Goal: Navigation & Orientation: Find specific page/section

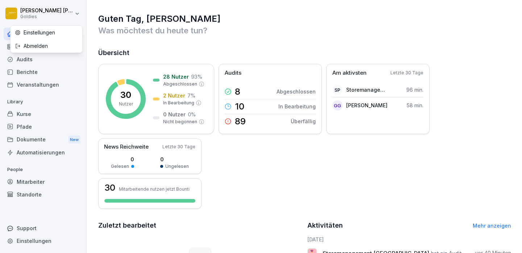
click at [75, 13] on html "[PERSON_NAME] Goldies Home News Audits Berichte Veranstaltungen Library Kurse P…" at bounding box center [261, 126] width 522 height 253
click at [36, 7] on html "[PERSON_NAME] Goldies Home News Audits Berichte Veranstaltungen Library Kurse P…" at bounding box center [261, 126] width 522 height 253
click at [38, 33] on div "Einstellungen" at bounding box center [47, 32] width 72 height 13
select select "**"
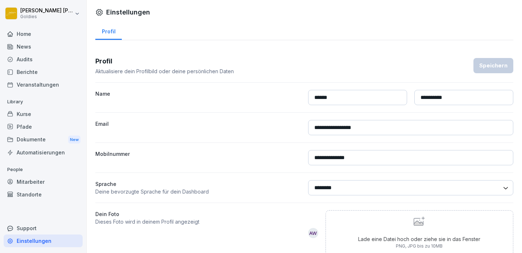
click at [25, 34] on div "Home" at bounding box center [43, 34] width 79 height 13
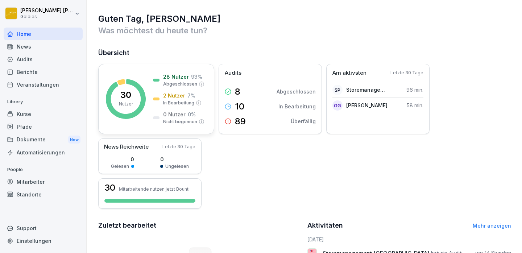
click at [173, 97] on p "2 Nutzer" at bounding box center [174, 96] width 22 height 8
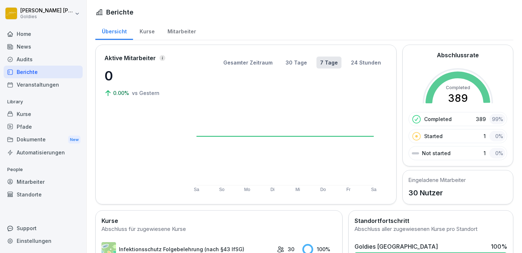
click at [432, 137] on p "Started" at bounding box center [433, 136] width 19 height 8
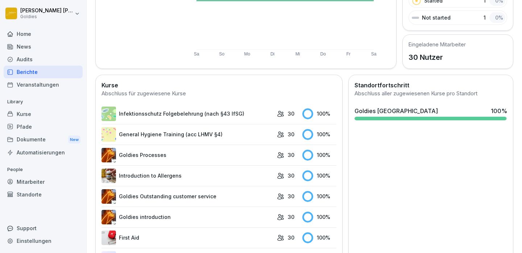
scroll to position [163, 0]
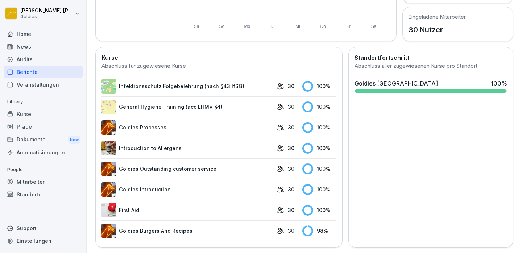
click at [166, 230] on link "Goldies Burgers And Recipes" at bounding box center [188, 231] width 172 height 15
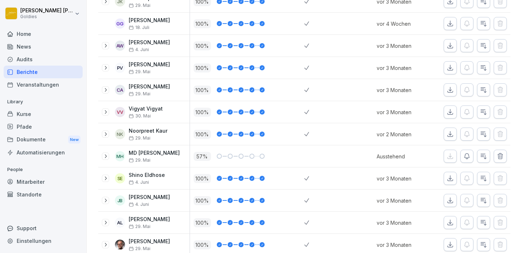
scroll to position [549, 0]
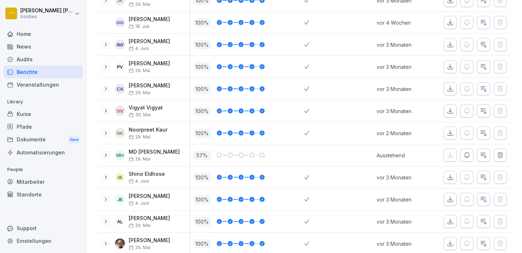
click at [106, 156] on icon at bounding box center [106, 155] width 2 height 4
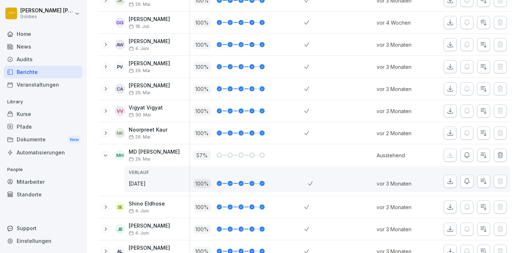
click at [484, 181] on icon "button" at bounding box center [483, 181] width 7 height 7
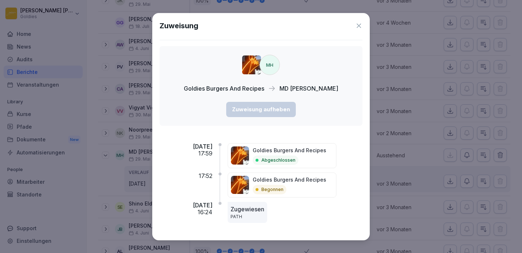
click at [299, 182] on p "Goldies Burgers And Recipes" at bounding box center [290, 180] width 74 height 8
click at [358, 25] on icon at bounding box center [359, 26] width 4 height 4
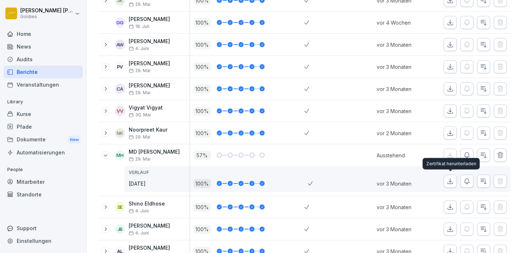
click at [449, 182] on icon "button" at bounding box center [450, 181] width 7 height 7
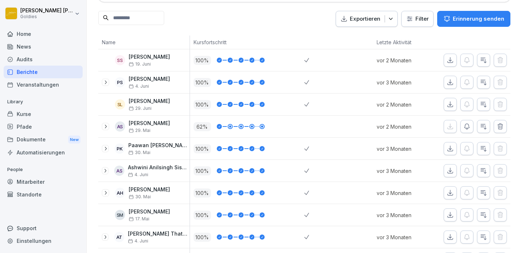
scroll to position [88, 0]
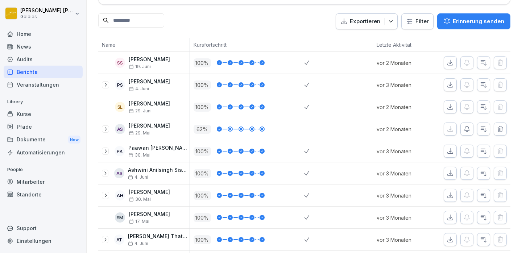
click at [106, 128] on icon at bounding box center [106, 129] width 6 height 6
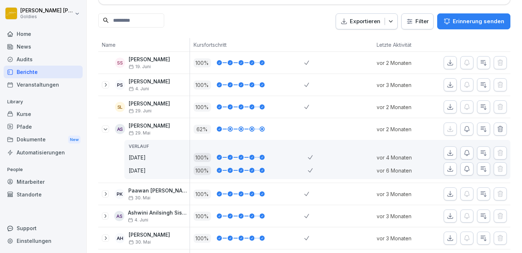
click at [230, 129] on div at bounding box center [230, 129] width 2 height 2
click at [241, 128] on div at bounding box center [241, 129] width 2 height 2
click at [37, 139] on div "Dokumente New" at bounding box center [43, 139] width 79 height 13
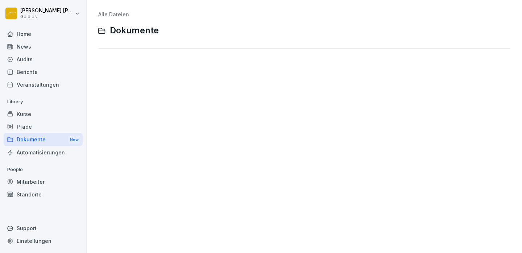
click at [20, 73] on div "Berichte" at bounding box center [43, 72] width 79 height 13
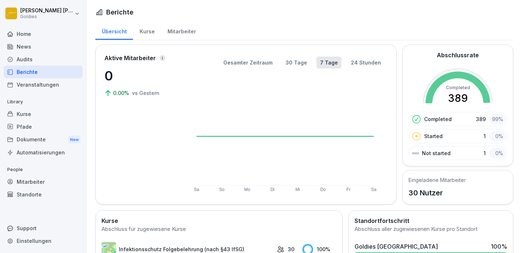
click at [145, 33] on div "Kurse" at bounding box center [147, 30] width 28 height 19
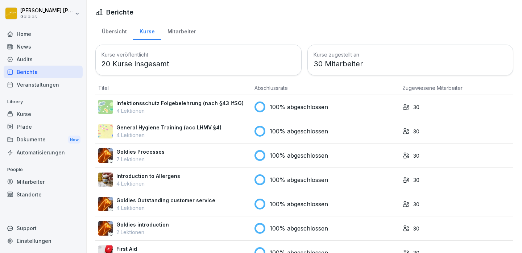
click at [176, 29] on div "Mitarbeiter" at bounding box center [181, 30] width 41 height 19
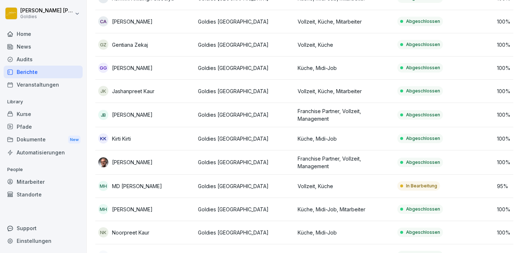
scroll to position [232, 0]
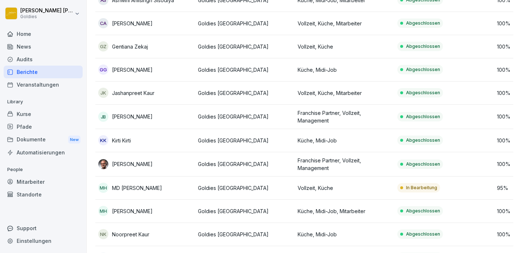
click at [141, 189] on p "MD [PERSON_NAME]" at bounding box center [137, 188] width 50 height 8
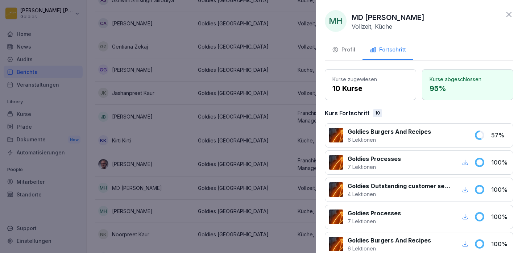
click at [402, 133] on p "Goldies Burgers And Recipes" at bounding box center [389, 131] width 83 height 9
click at [483, 132] on icon at bounding box center [480, 135] width 8 height 8
click at [365, 137] on p "6 Lektionen" at bounding box center [389, 140] width 83 height 8
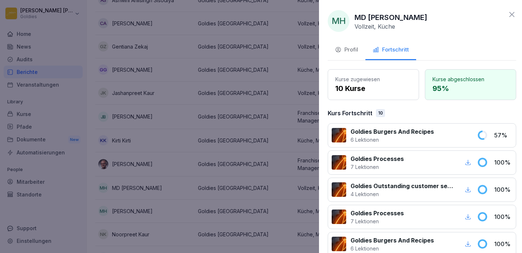
click at [142, 190] on div at bounding box center [261, 126] width 522 height 253
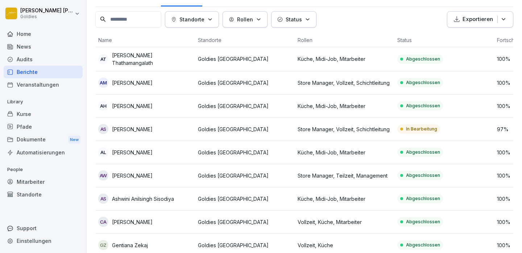
scroll to position [33, 0]
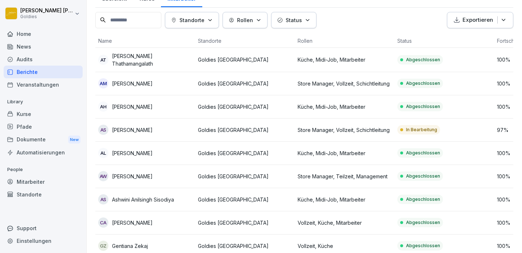
click at [131, 130] on p "[PERSON_NAME]" at bounding box center [132, 130] width 41 height 8
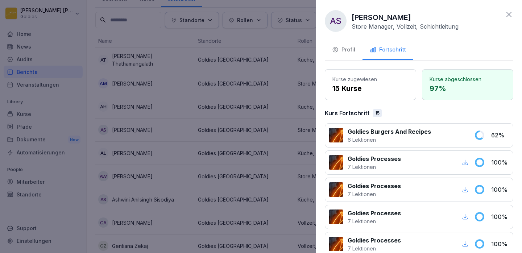
click at [24, 34] on div at bounding box center [261, 126] width 522 height 253
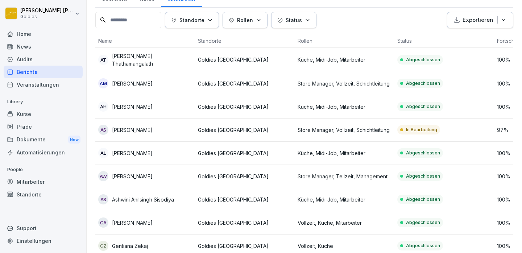
click at [24, 34] on div "Home" at bounding box center [43, 34] width 79 height 13
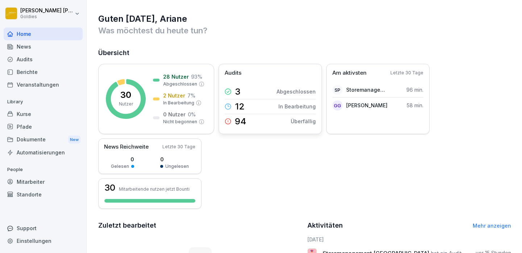
click at [230, 120] on icon at bounding box center [228, 121] width 7 height 7
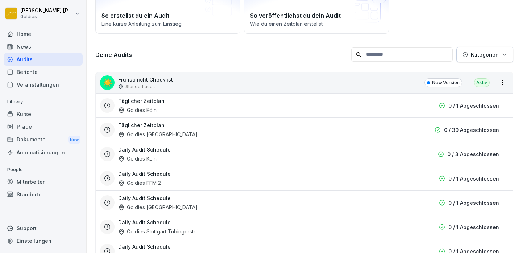
scroll to position [67, 0]
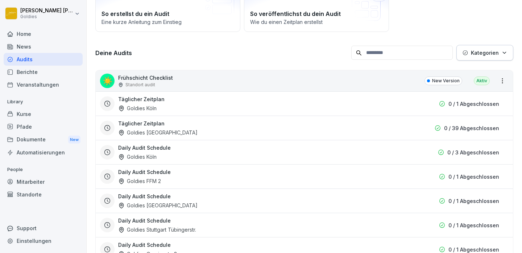
click at [437, 81] on p "New Version" at bounding box center [446, 81] width 28 height 7
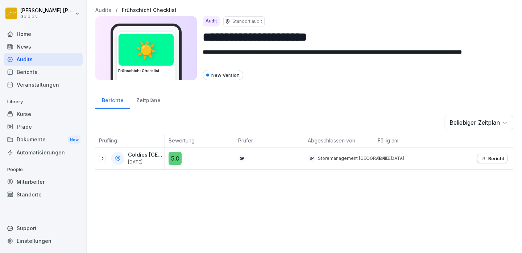
click at [102, 159] on icon at bounding box center [102, 159] width 6 height 6
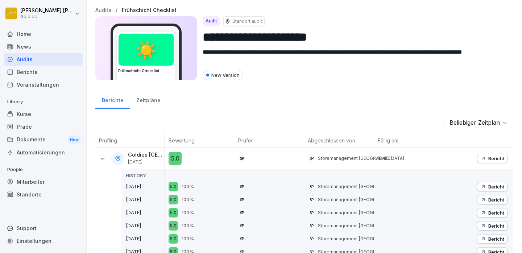
click at [494, 160] on p "Bericht" at bounding box center [497, 159] width 16 height 6
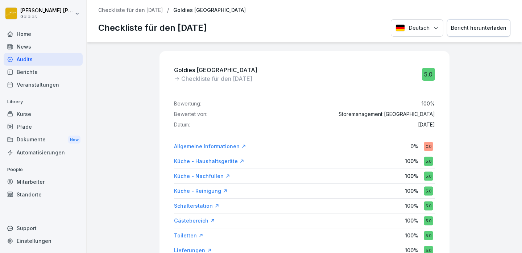
click at [372, 143] on div "Allgemeine Informationen 0 % 0.0" at bounding box center [304, 146] width 261 height 13
click at [196, 146] on div "Allgemeine Informationen" at bounding box center [210, 146] width 72 height 7
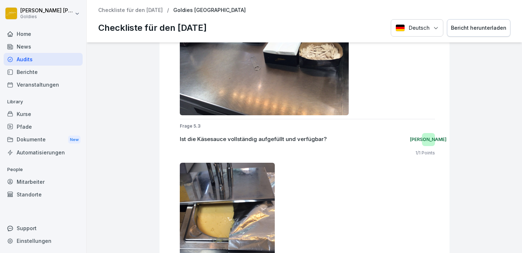
scroll to position [4705, 0]
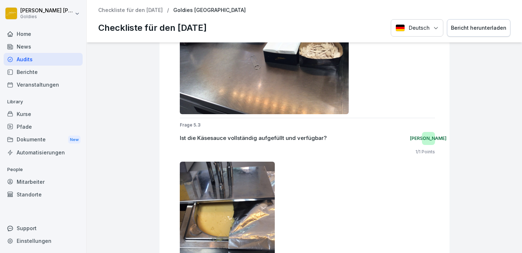
click at [357, 163] on div at bounding box center [307, 225] width 255 height 127
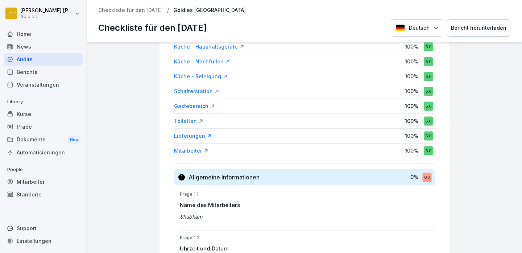
scroll to position [0, 0]
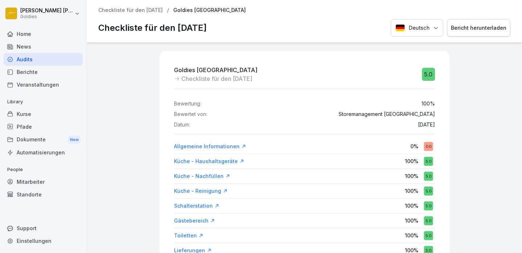
click at [26, 58] on div "Audits" at bounding box center [43, 59] width 79 height 13
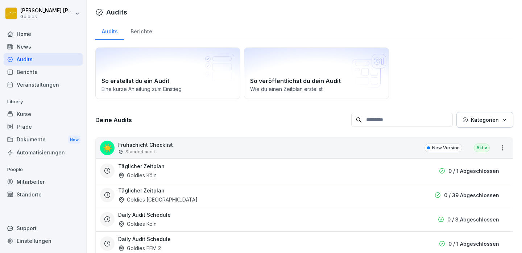
click at [109, 30] on div "Audits" at bounding box center [109, 30] width 29 height 19
click at [19, 58] on div "Audits" at bounding box center [43, 59] width 79 height 13
click at [22, 73] on div "Berichte" at bounding box center [43, 72] width 79 height 13
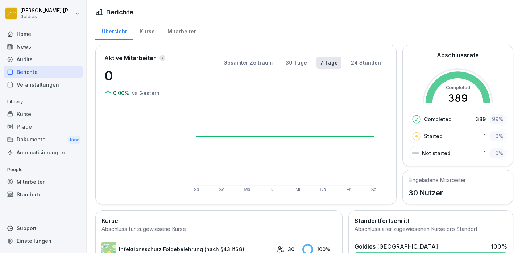
click at [143, 30] on div "Kurse" at bounding box center [147, 30] width 28 height 19
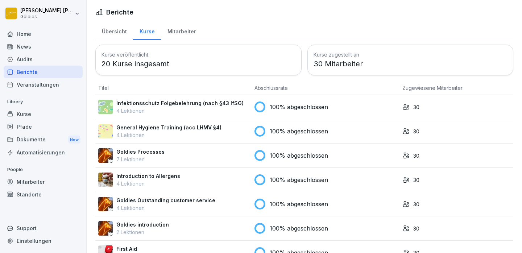
click at [21, 58] on div "Audits" at bounding box center [43, 59] width 79 height 13
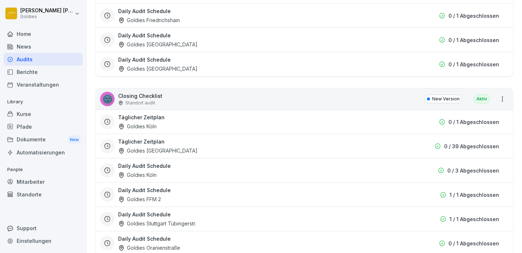
scroll to position [356, 0]
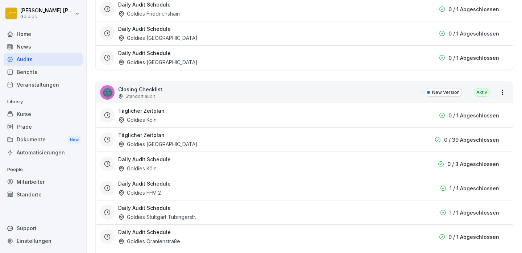
click at [135, 118] on div "Goldies Köln" at bounding box center [137, 120] width 38 height 8
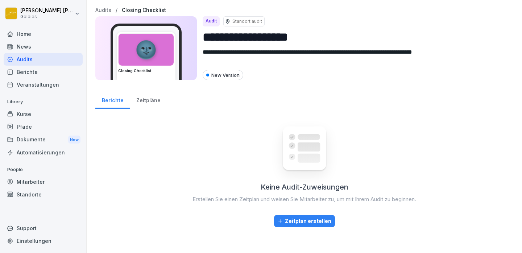
click at [22, 61] on div "Audits" at bounding box center [43, 59] width 79 height 13
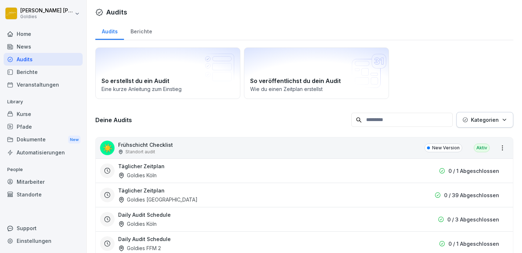
click at [138, 29] on div "Berichte" at bounding box center [141, 30] width 34 height 19
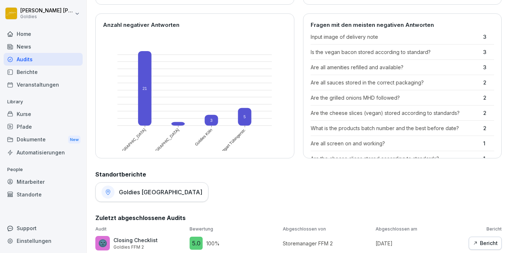
scroll to position [217, 0]
